Goal: Information Seeking & Learning: Find specific fact

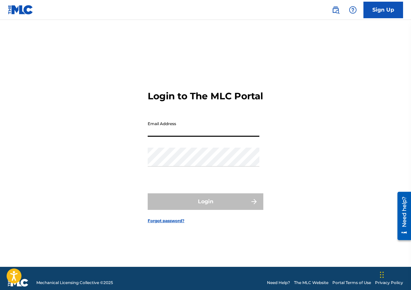
click at [175, 134] on input "Email Address" at bounding box center [204, 127] width 112 height 19
type input "[PERSON_NAME][EMAIL_ADDRESS][DOMAIN_NAME]"
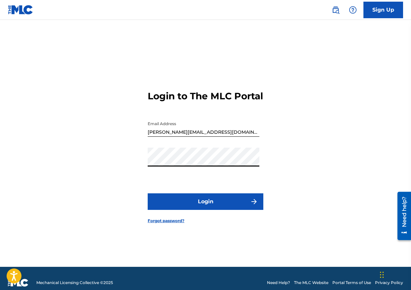
click at [196, 208] on button "Login" at bounding box center [206, 201] width 116 height 17
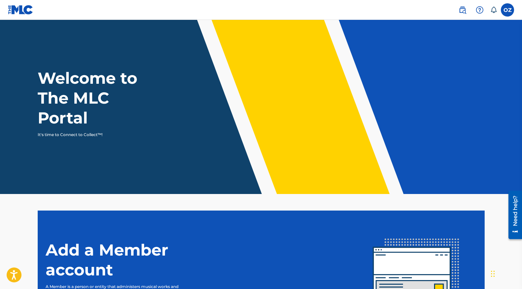
click at [411, 9] on img at bounding box center [463, 10] width 8 height 8
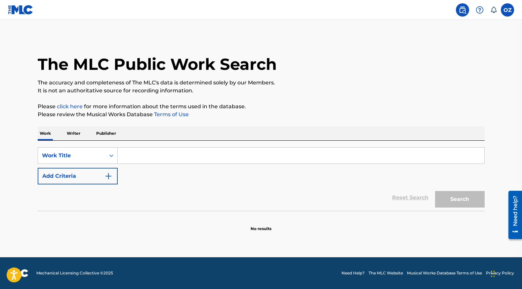
click at [187, 158] on input "Search Form" at bounding box center [301, 156] width 367 height 16
click at [73, 134] on p "Writer" at bounding box center [74, 133] width 18 height 14
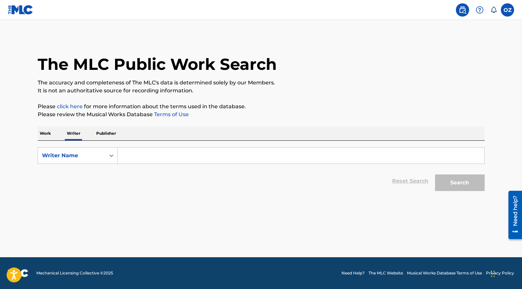
click at [147, 155] on input "Search Form" at bounding box center [301, 156] width 367 height 16
paste input "676411336"
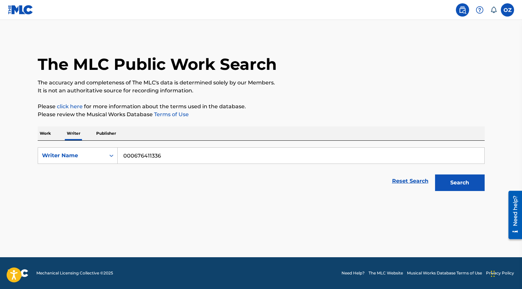
click at [411, 174] on button "Search" at bounding box center [460, 182] width 50 height 17
click at [147, 155] on input "000676411336" at bounding box center [301, 156] width 367 height 16
paste input "Search Form"
type input "676411336"
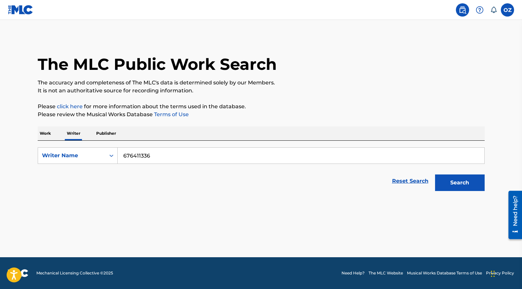
click at [411, 174] on button "Search" at bounding box center [460, 182] width 50 height 17
click at [44, 133] on p "Work" at bounding box center [45, 133] width 15 height 14
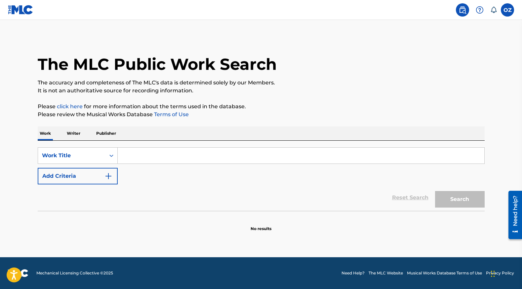
click at [74, 154] on div "Work Title" at bounding box center [72, 155] width 60 height 8
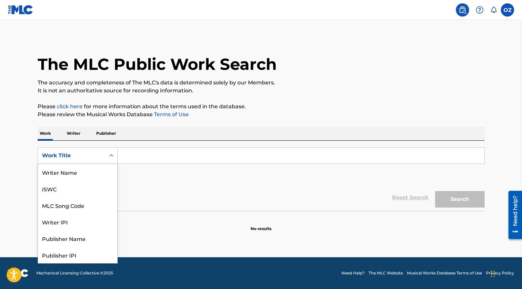
scroll to position [33, 0]
click at [78, 224] on div "Publisher IPI" at bounding box center [77, 221] width 79 height 17
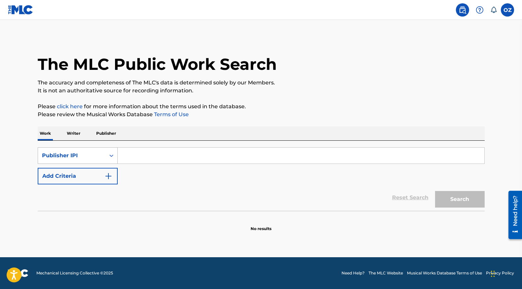
click at [72, 159] on div "Publisher IPI" at bounding box center [71, 155] width 67 height 13
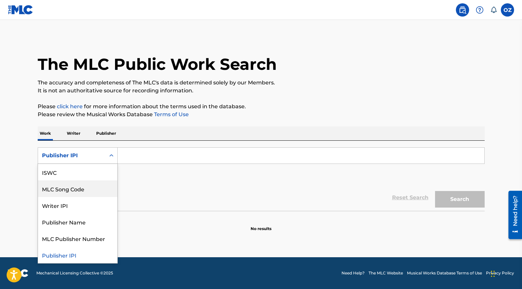
click at [79, 203] on div "Writer IPI" at bounding box center [77, 205] width 79 height 17
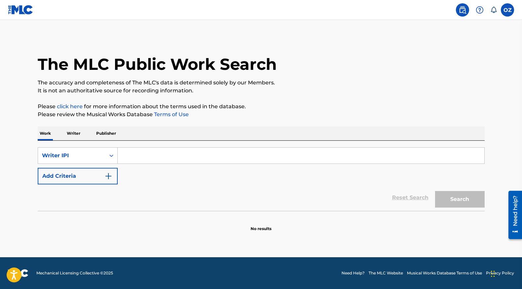
click at [163, 159] on input "Search Form" at bounding box center [301, 156] width 367 height 16
paste input "676411336"
click at [411, 191] on button "Search" at bounding box center [460, 199] width 50 height 17
click at [124, 156] on input "676411336" at bounding box center [301, 156] width 367 height 16
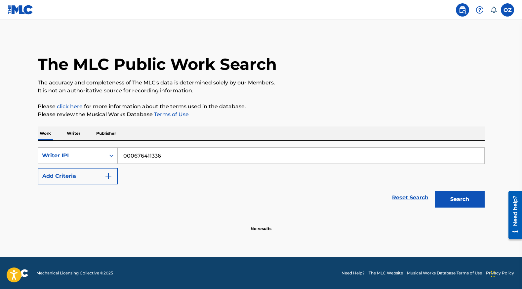
click at [411, 191] on button "Search" at bounding box center [460, 199] width 50 height 17
click at [129, 154] on input "000676411336" at bounding box center [301, 156] width 367 height 16
type input "00676411336"
click at [411, 191] on button "Search" at bounding box center [460, 199] width 50 height 17
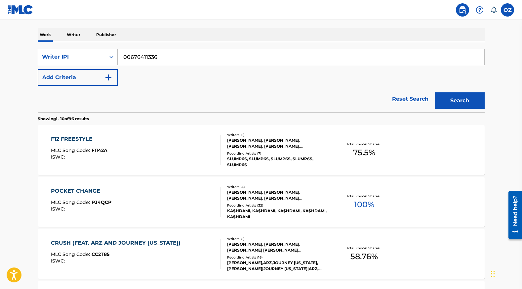
scroll to position [103, 0]
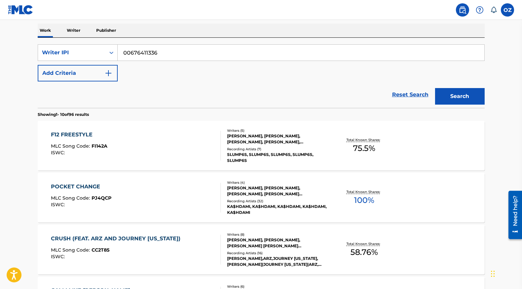
click at [205, 142] on div "F12 FREESTYLE MLC Song Code : FI142A ISWC :" at bounding box center [136, 146] width 170 height 30
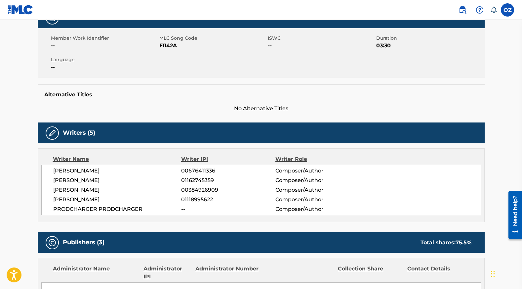
scroll to position [193, 0]
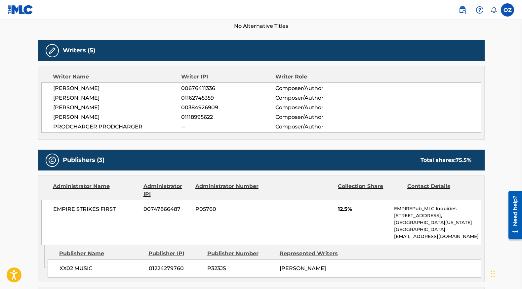
click at [204, 89] on span "00676411336" at bounding box center [228, 88] width 94 height 8
copy span "00676411336"
drag, startPoint x: 47, startPoint y: 87, endPoint x: 111, endPoint y: 86, distance: 63.8
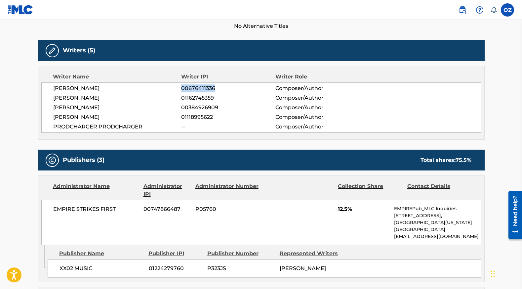
click at [110, 86] on div "[PERSON_NAME] 00676411336 Composer/Author [PERSON_NAME] 01162745359 Composer/Au…" at bounding box center [261, 107] width 440 height 50
copy span "[PERSON_NAME]"
